Goal: Task Accomplishment & Management: Use online tool/utility

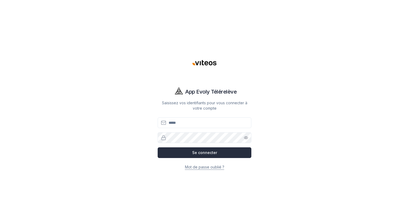
type input "**********"
click at [205, 154] on button "Se connecter" at bounding box center [205, 152] width 94 height 11
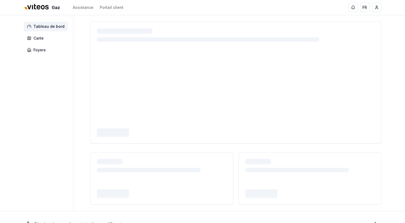
click at [208, 152] on div at bounding box center [235, 113] width 291 height 183
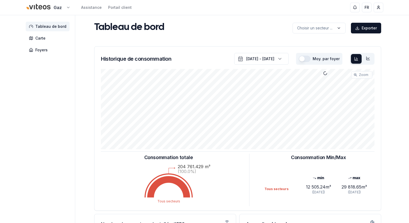
click at [64, 7] on html "Gaz Assistance Portail client FR Massimo Monastra Tableau de bord Carte Foyers …" at bounding box center [204, 165] width 409 height 331
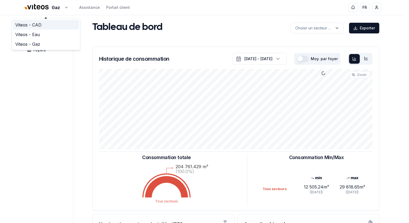
click at [38, 24] on link "Viteos - CAD" at bounding box center [46, 25] width 66 height 10
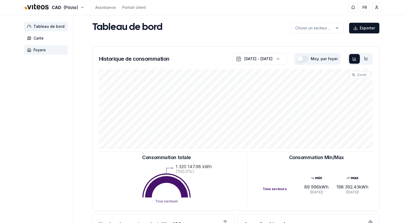
click at [44, 51] on span "Foyers" at bounding box center [39, 49] width 12 height 5
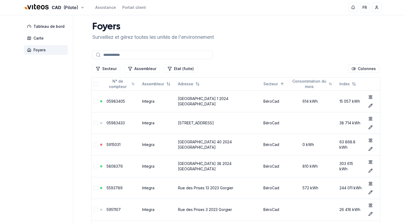
click at [110, 56] on input at bounding box center [152, 55] width 120 height 9
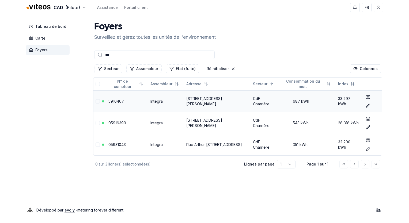
type input "***"
click at [120, 101] on link "5916407" at bounding box center [116, 101] width 16 height 5
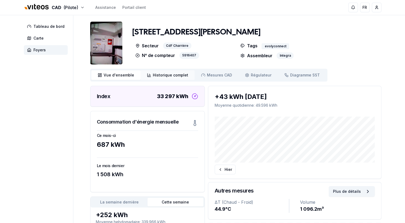
click at [171, 74] on span "Historique complet" at bounding box center [170, 74] width 35 height 5
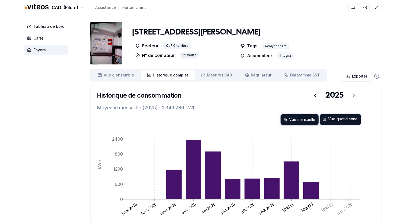
click at [345, 119] on div "Vue quotidienne" at bounding box center [339, 119] width 41 height 11
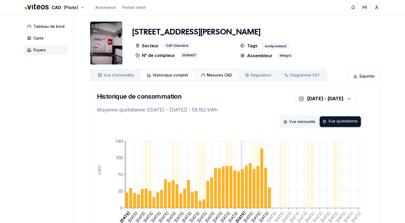
click at [220, 76] on span "Mesures CAD" at bounding box center [219, 74] width 25 height 5
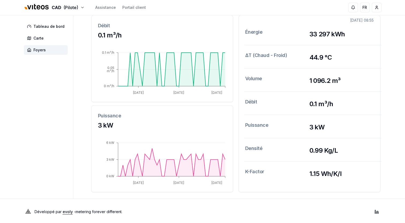
scroll to position [179, 0]
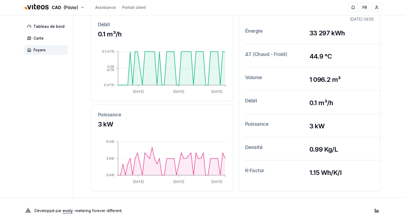
click at [207, 127] on h3 "3 kW" at bounding box center [162, 124] width 128 height 9
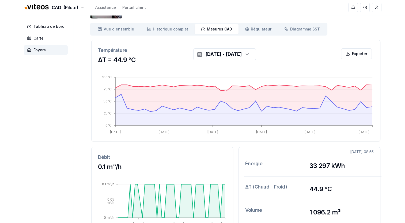
scroll to position [45, 0]
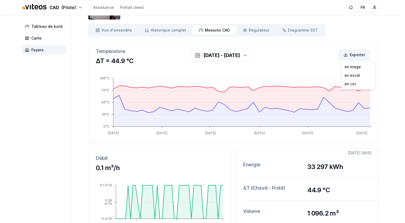
click at [355, 53] on html "CAD (Pilote) Assistance Portail client FR Massimo Monastra Tableau de bord Cart…" at bounding box center [202, 156] width 405 height 402
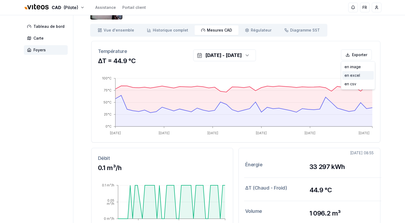
click at [356, 74] on div "en excel" at bounding box center [358, 75] width 32 height 9
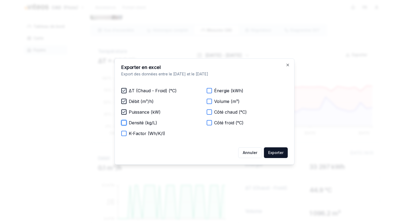
click at [123, 123] on button "Densité (kg/L)" at bounding box center [123, 122] width 5 height 5
click at [125, 135] on button "K-Factor (Wh/K/l)" at bounding box center [123, 133] width 5 height 5
click at [210, 90] on button "Énergie (kWh)" at bounding box center [209, 90] width 5 height 5
click at [209, 102] on button "Volume (m³)" at bounding box center [209, 101] width 5 height 5
click at [211, 113] on button "Côté chaud (°C)" at bounding box center [209, 111] width 5 height 5
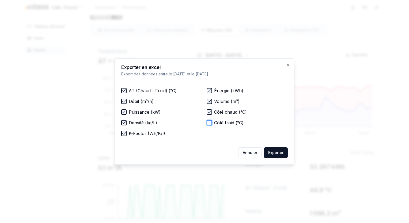
click at [211, 123] on button "Côté froid (°C)" at bounding box center [209, 122] width 5 height 5
click at [279, 151] on button "Exporter" at bounding box center [276, 152] width 24 height 11
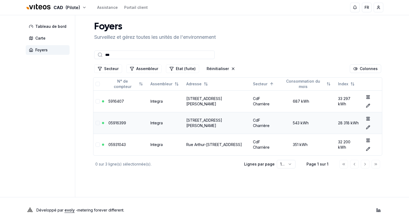
click at [118, 121] on link "05916399" at bounding box center [117, 123] width 18 height 5
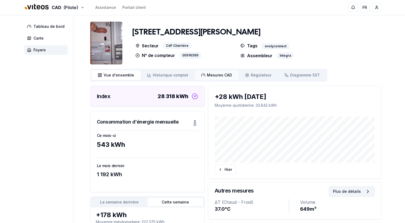
click at [214, 77] on span "Mesures CAD" at bounding box center [219, 74] width 25 height 5
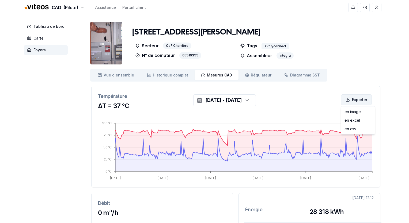
click at [363, 99] on html "CAD (Pilote) Assistance Portail client FR Massimo Monastra Tableau de bord Cart…" at bounding box center [204, 201] width 409 height 402
click at [354, 119] on div "en excel" at bounding box center [358, 120] width 32 height 9
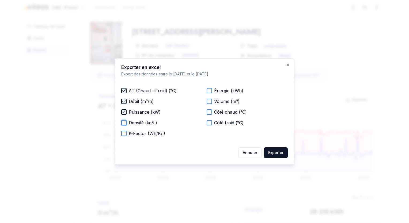
click at [123, 124] on button "Densité (kg/L)" at bounding box center [123, 122] width 5 height 5
click at [126, 136] on div "K-Factor (Wh/K/l)" at bounding box center [161, 133] width 81 height 6
click at [122, 134] on button "K-Factor (Wh/K/l)" at bounding box center [123, 133] width 5 height 5
click at [210, 90] on button "Énergie (kWh)" at bounding box center [209, 90] width 5 height 5
click at [210, 103] on button "Volume (m³)" at bounding box center [209, 101] width 5 height 5
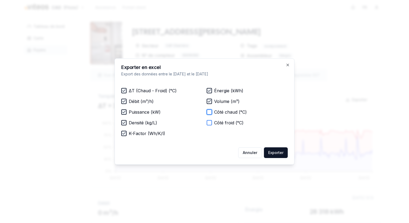
click at [208, 113] on button "Côté chaud (°C)" at bounding box center [209, 111] width 5 height 5
click at [209, 123] on button "Côté froid (°C)" at bounding box center [209, 122] width 5 height 5
click at [278, 154] on button "Exporter" at bounding box center [276, 152] width 24 height 11
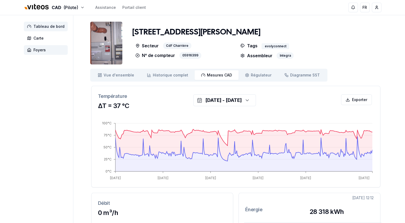
click at [51, 28] on span "Tableau de bord" at bounding box center [48, 26] width 31 height 5
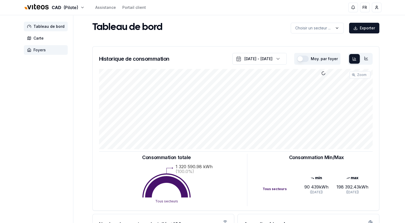
click at [35, 49] on span "Foyers" at bounding box center [39, 49] width 12 height 5
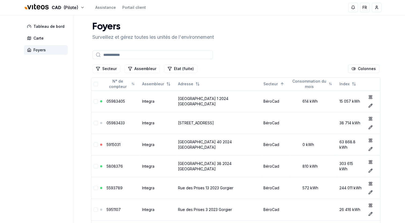
click at [118, 55] on input at bounding box center [152, 55] width 120 height 9
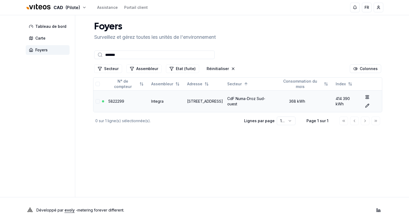
type input "*******"
click at [116, 102] on link "5822299" at bounding box center [116, 101] width 16 height 5
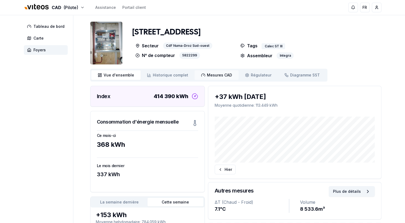
click at [207, 74] on span "Mesures CAD" at bounding box center [219, 74] width 25 height 5
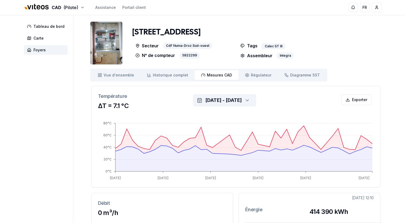
click at [249, 100] on icon "button" at bounding box center [247, 100] width 3 height 1
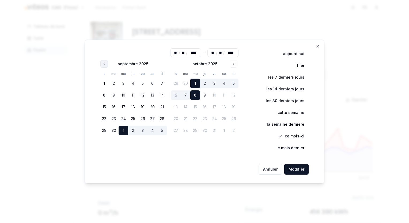
click at [104, 64] on icon "Go to previous month" at bounding box center [104, 64] width 4 height 4
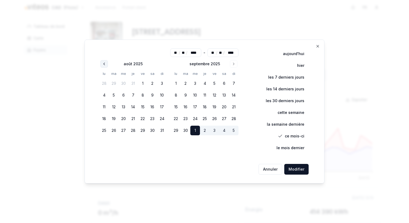
click at [104, 64] on icon "Go to previous month" at bounding box center [104, 64] width 4 height 4
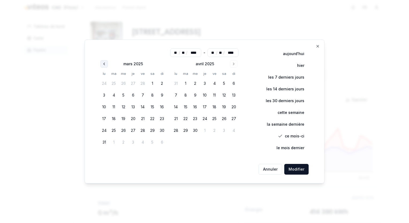
click at [104, 64] on icon "Go to previous month" at bounding box center [104, 64] width 4 height 4
click at [125, 83] on button "1" at bounding box center [124, 84] width 10 height 10
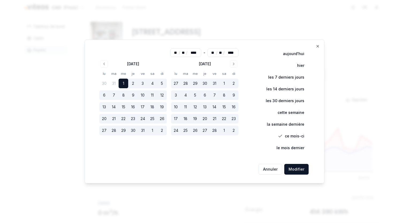
type input "**"
click at [296, 171] on button "Modifier" at bounding box center [296, 169] width 24 height 11
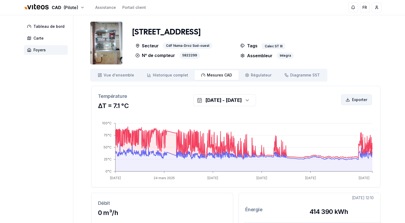
click at [356, 100] on html "CAD (Pilote) Assistance Portail client FR Massimo Monastra Tableau de bord Cart…" at bounding box center [202, 201] width 405 height 402
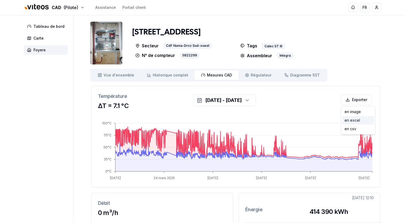
click at [353, 120] on div "en excel" at bounding box center [358, 120] width 32 height 9
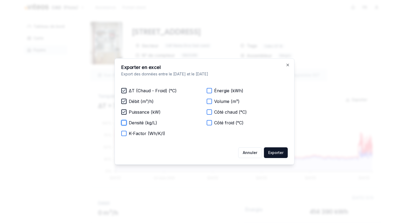
click at [126, 122] on button "Densité (kg/L)" at bounding box center [123, 122] width 5 height 5
click at [122, 132] on button "K-Factor (Wh/K/l)" at bounding box center [123, 133] width 5 height 5
click at [209, 90] on button "Énergie (kWh)" at bounding box center [209, 90] width 5 height 5
click at [208, 103] on button "Volume (m³)" at bounding box center [209, 101] width 5 height 5
click at [211, 112] on button "Côté chaud (°C)" at bounding box center [209, 111] width 5 height 5
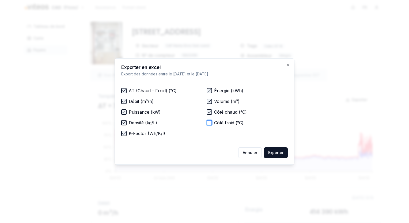
drag, startPoint x: 210, startPoint y: 124, endPoint x: 236, endPoint y: 131, distance: 27.6
click at [210, 124] on button "Côté froid (°C)" at bounding box center [209, 122] width 5 height 5
click at [280, 156] on button "Exporter" at bounding box center [276, 152] width 24 height 11
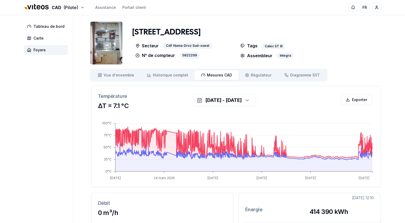
click at [246, 7] on div "CAD (Pilote) Assistance Portail client" at bounding box center [186, 8] width 324 height 12
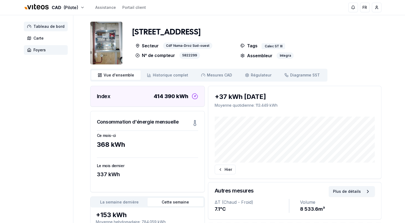
click at [51, 27] on span "Tableau de bord" at bounding box center [48, 26] width 31 height 5
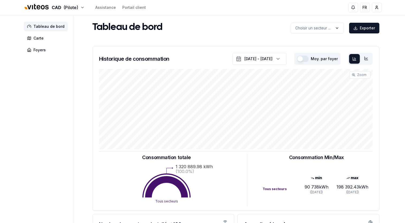
click at [302, 58] on button "button" at bounding box center [303, 59] width 12 height 6
click at [377, 6] on html "CAD (Pilote) Assistance Portail client FR Massimo Monastra Tableau de bord Cart…" at bounding box center [202, 165] width 405 height 331
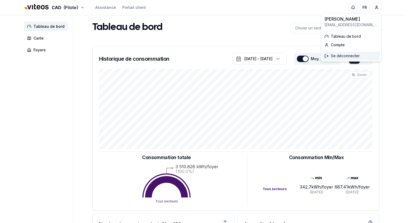
click at [346, 57] on div "Se déconnecter" at bounding box center [351, 56] width 58 height 9
